Goal: Find specific page/section: Find specific page/section

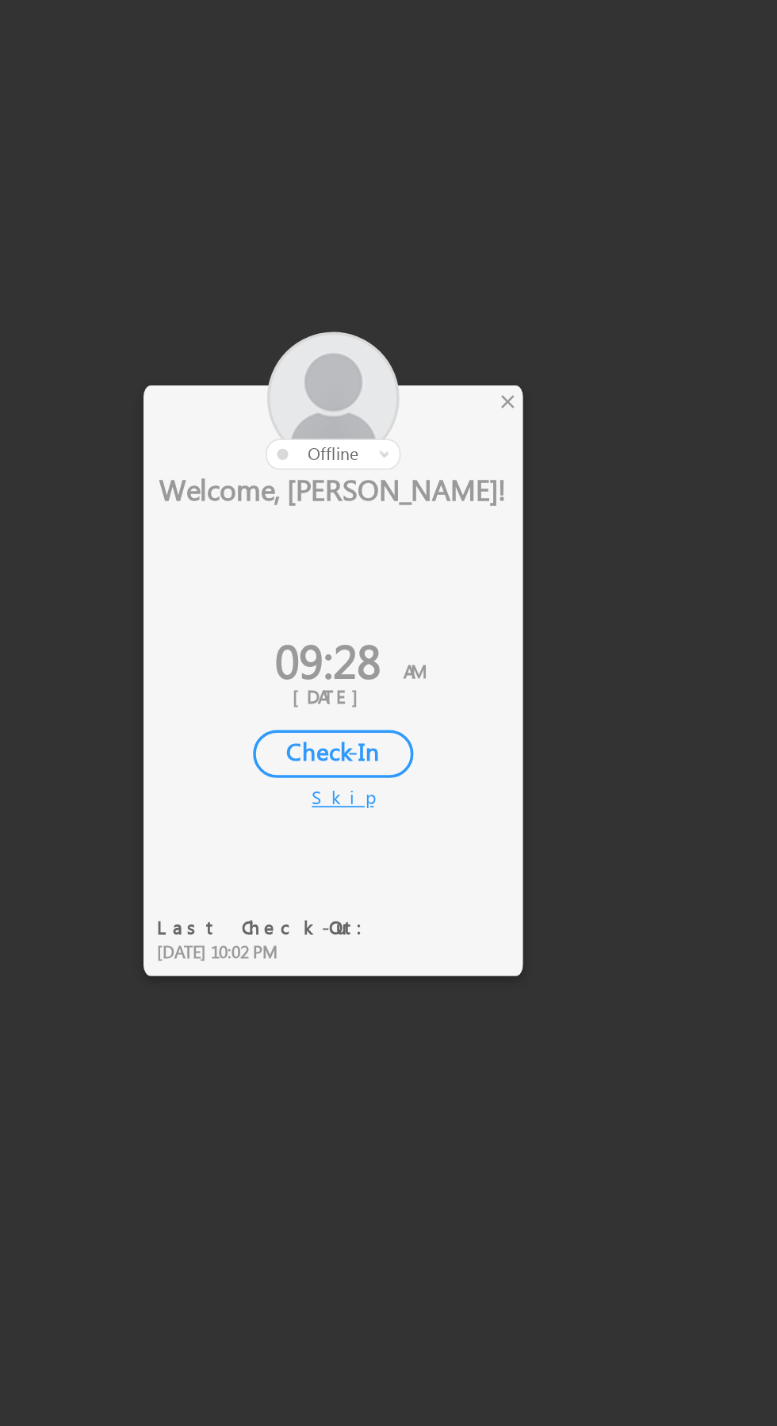
click at [456, 600] on div "×" at bounding box center [458, 594] width 17 height 17
